Goal: Information Seeking & Learning: Learn about a topic

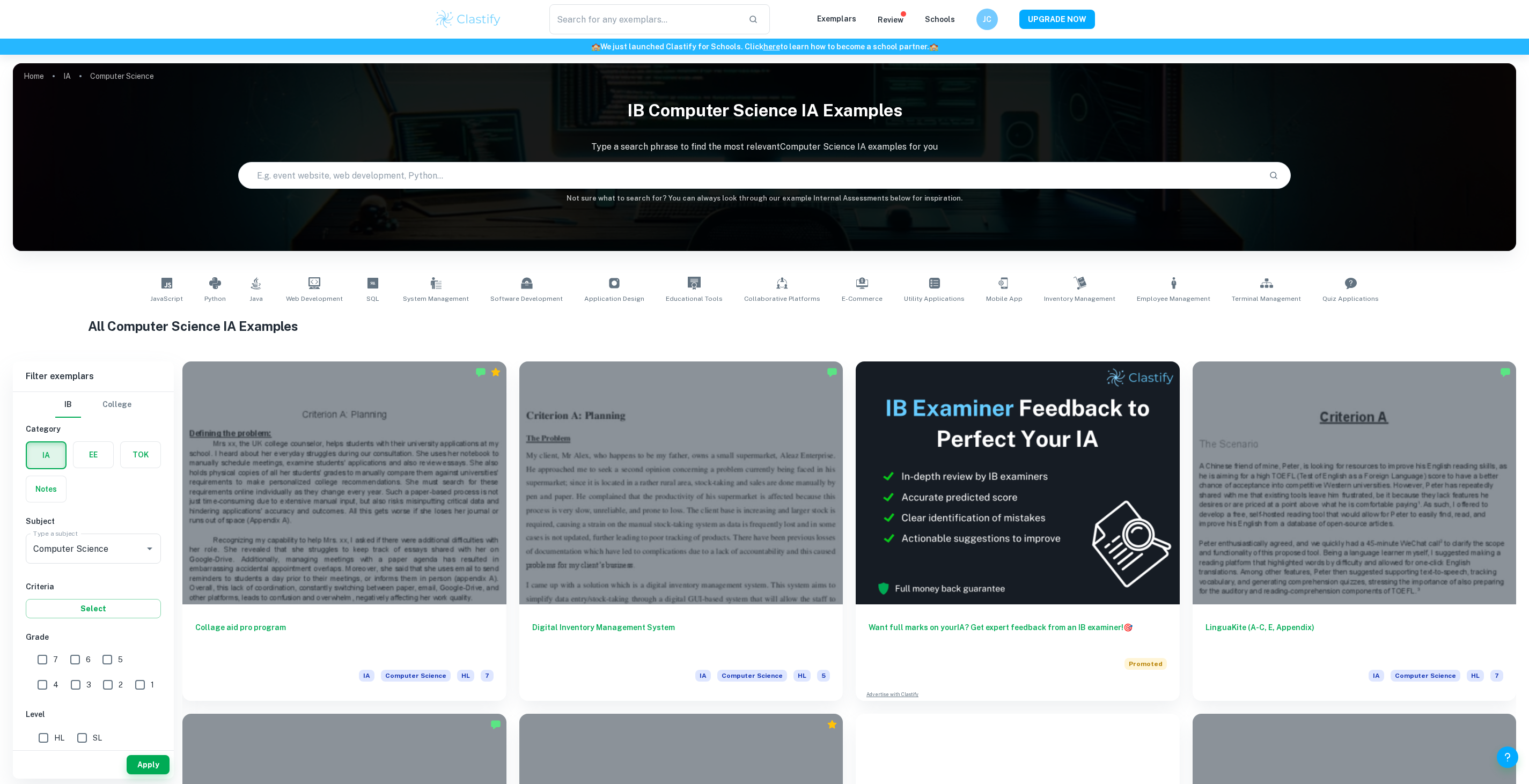
checkbox input "true"
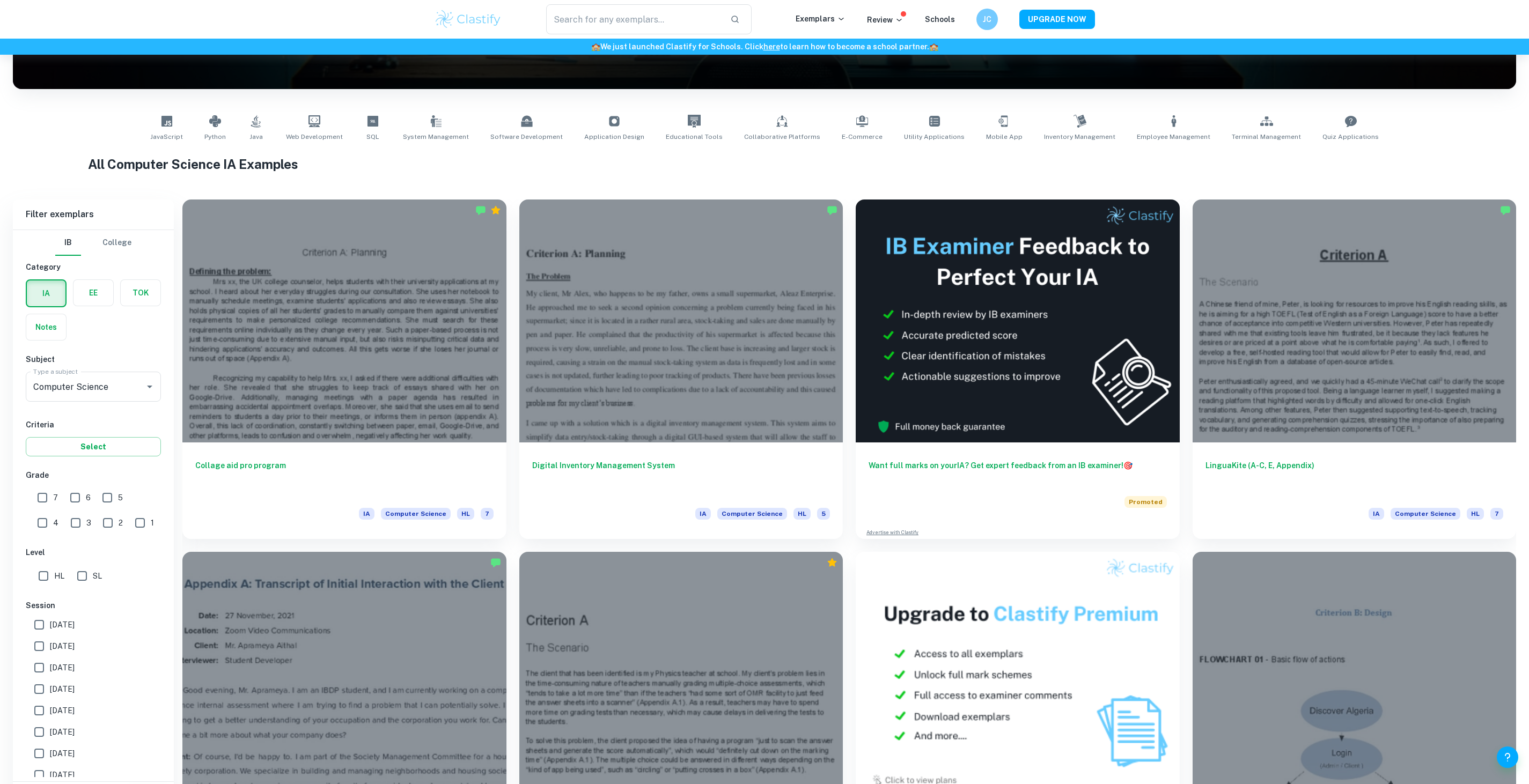
scroll to position [205, 0]
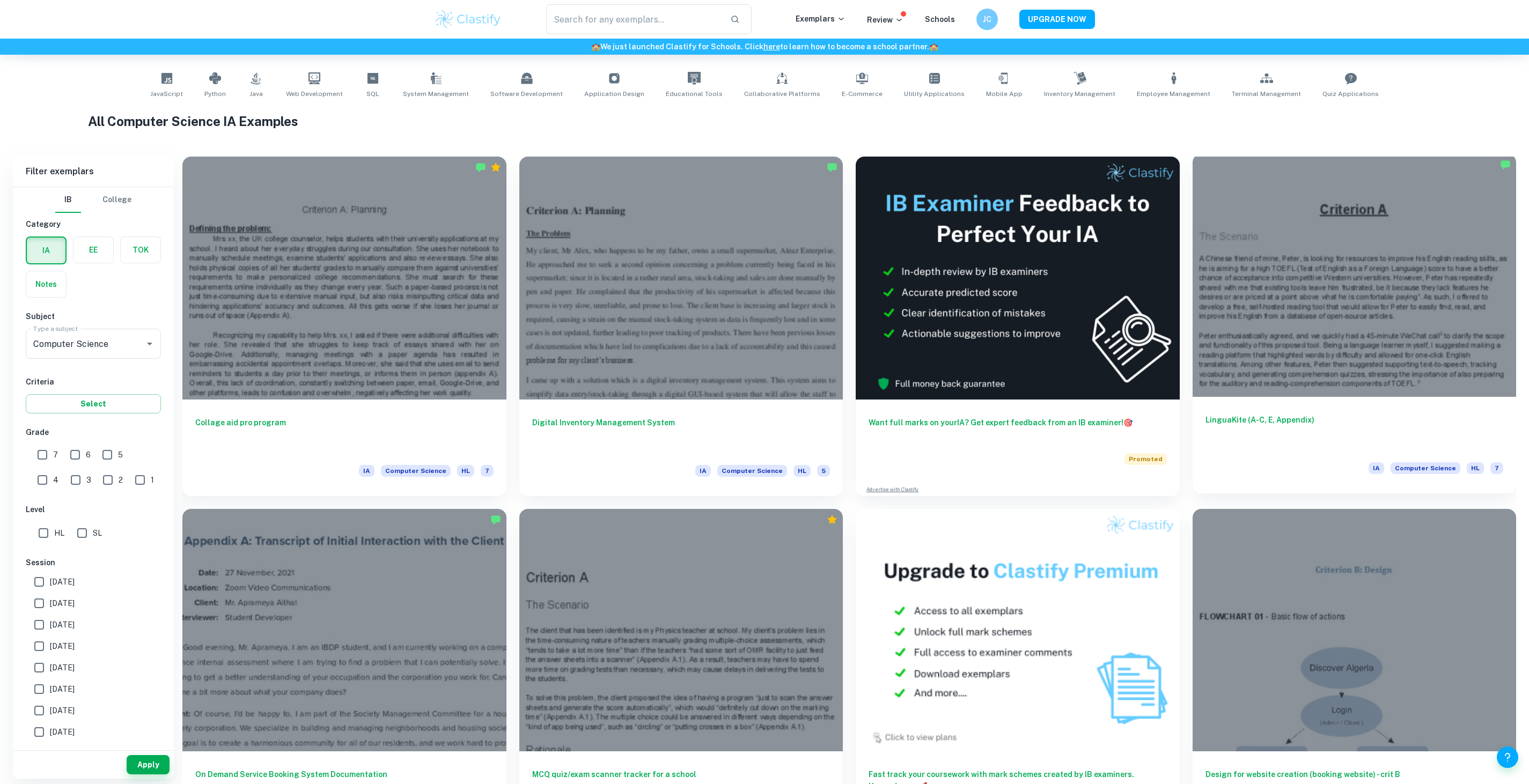
click at [1289, 454] on div "LinguaKite (A-C, E, Appendix) IA Computer Science HL 7" at bounding box center [1354, 445] width 324 height 97
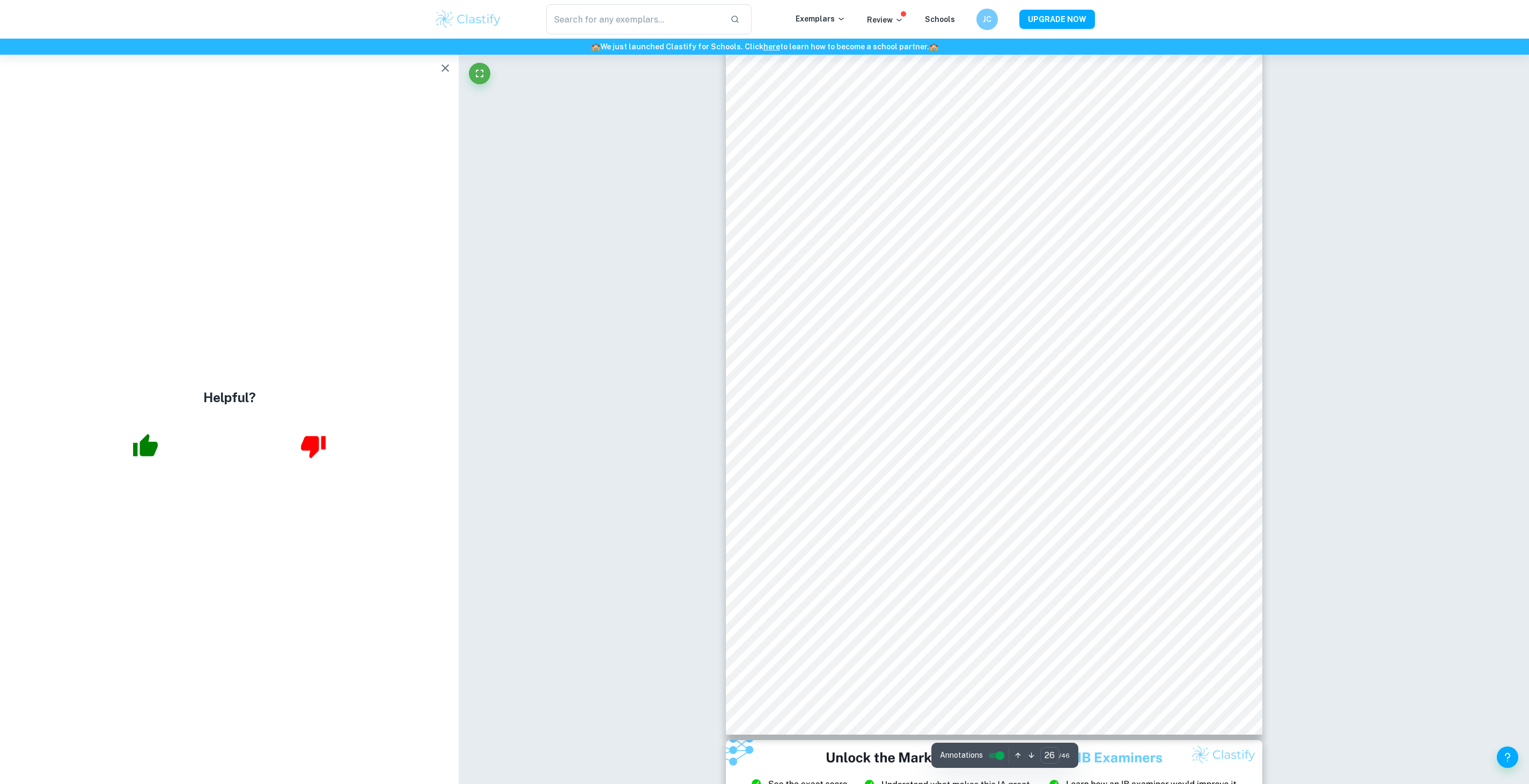
scroll to position [19082, 0]
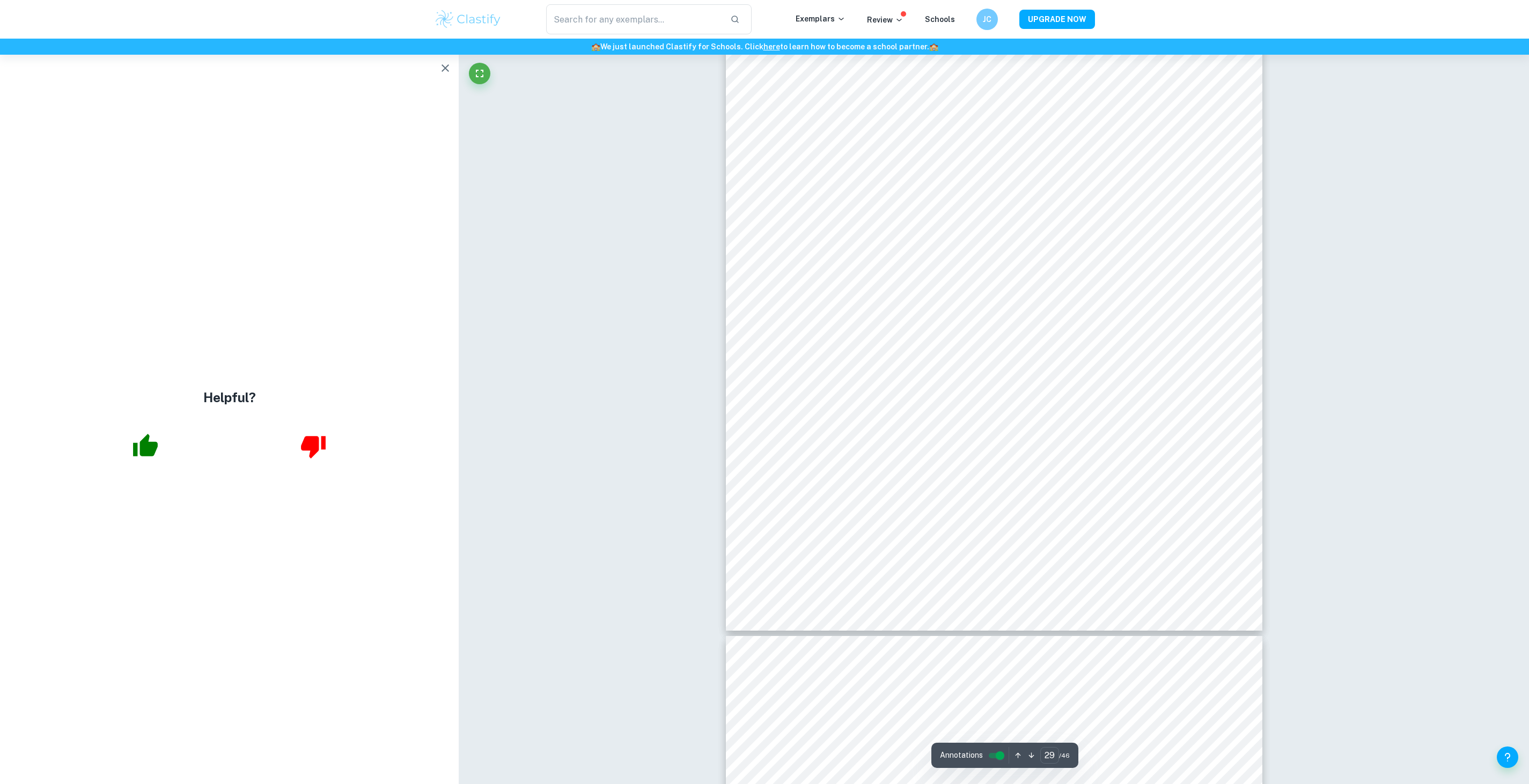
type input "30"
